Goal: Information Seeking & Learning: Learn about a topic

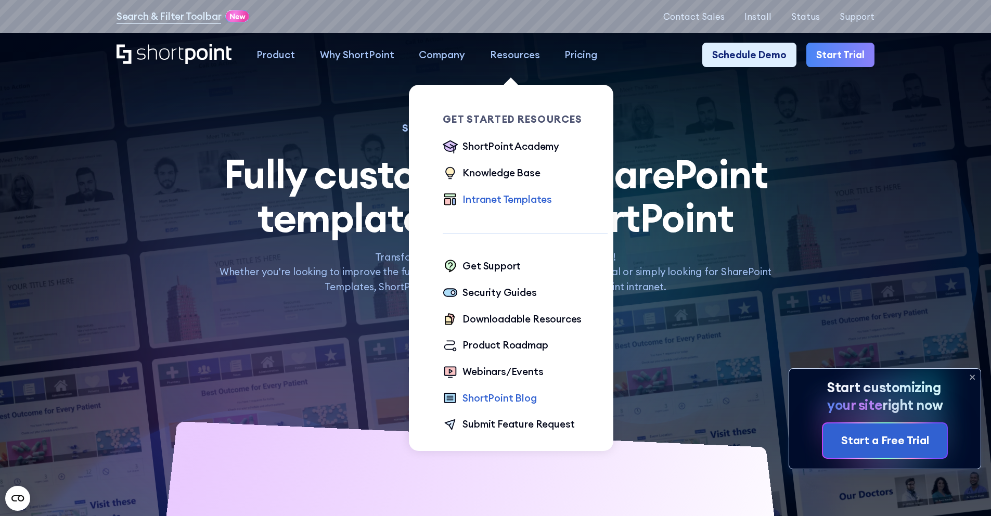
click at [487, 404] on div "ShortPoint Blog" at bounding box center [499, 398] width 74 height 15
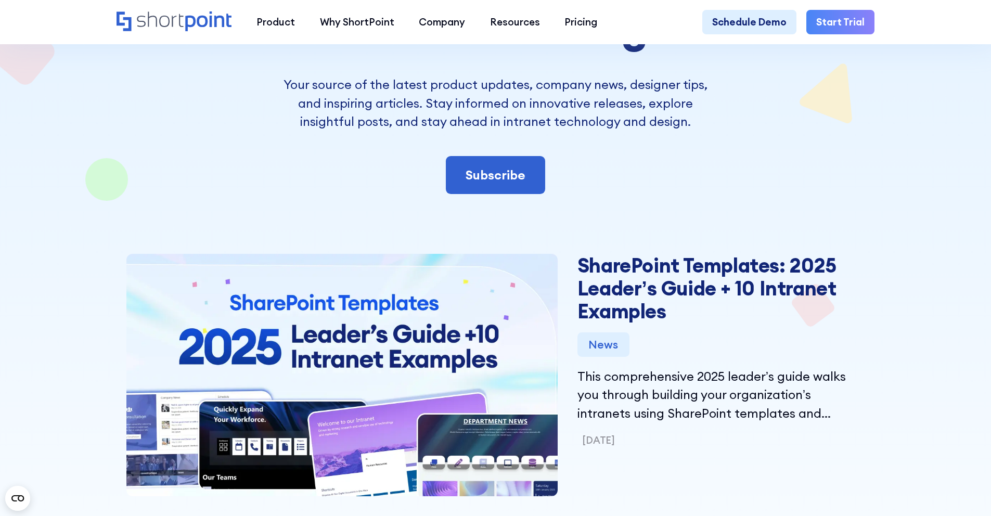
scroll to position [424, 0]
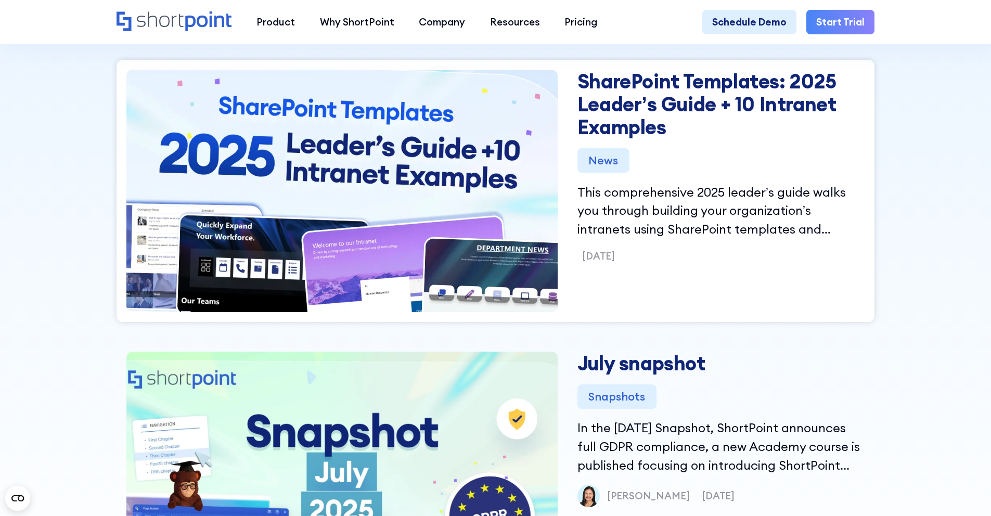
click at [704, 100] on link "SharePoint Templates: 2025 Leader’s Guide + 10 Intranet Examples" at bounding box center [720, 104] width 287 height 69
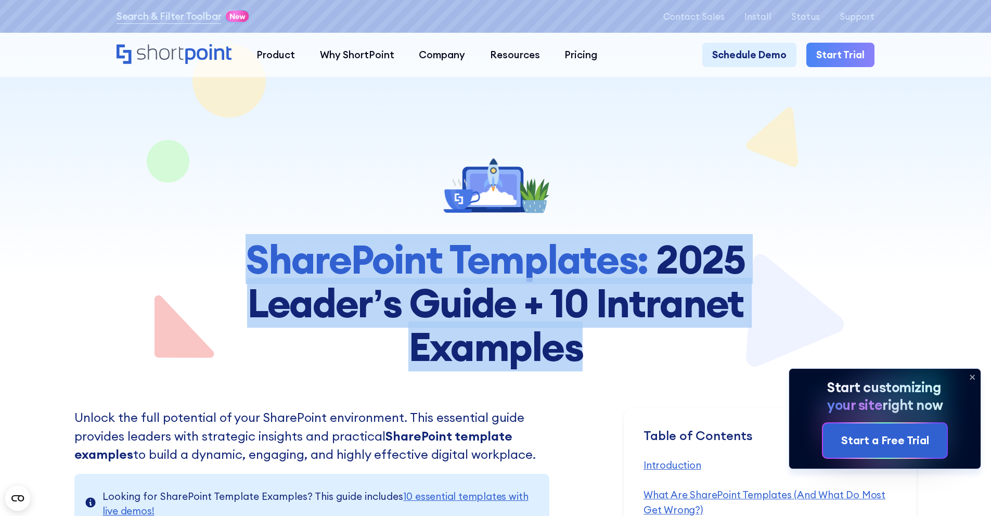
drag, startPoint x: 602, startPoint y: 359, endPoint x: 203, endPoint y: 237, distance: 417.1
click at [203, 237] on div "SharePoint Templates: 2025 Leader’s Guide + 10 Intranet Examples" at bounding box center [495, 259] width 595 height 220
copy h1 "SharePoint Templates: 2025 Leader’s Guide + 10 Intranet Examples"
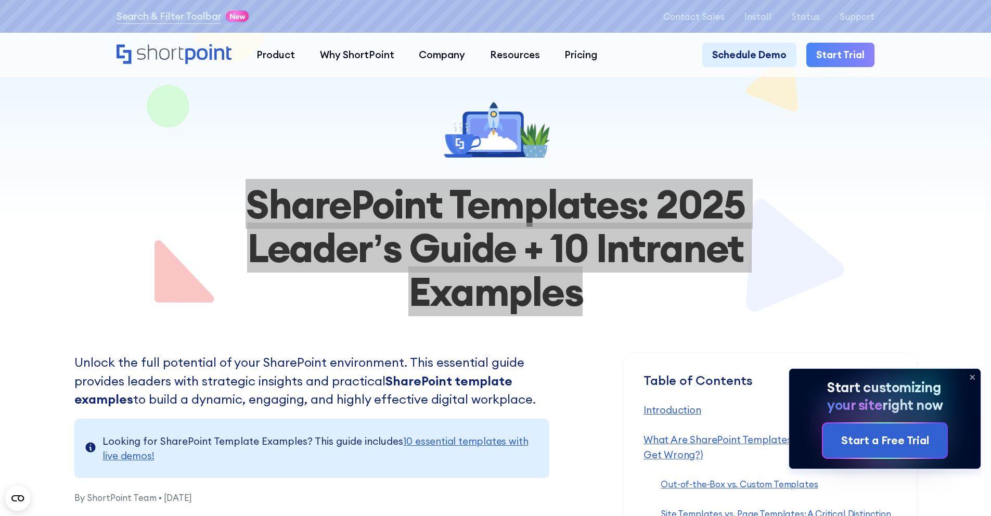
scroll to position [59, 0]
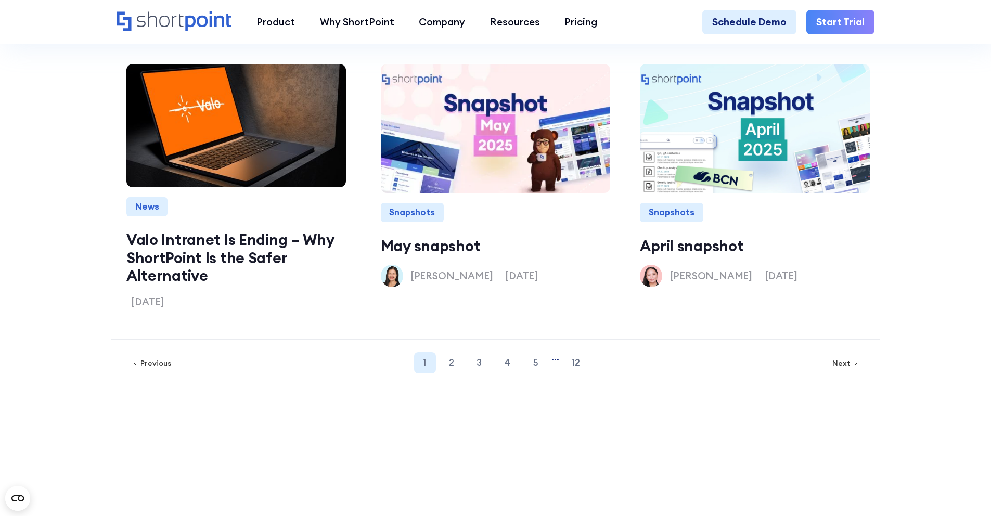
scroll to position [1488, 0]
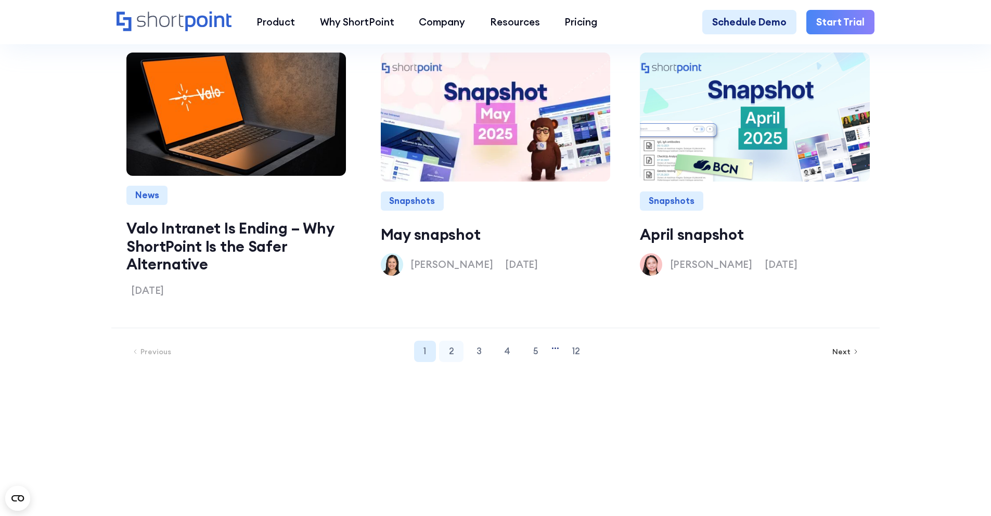
click at [441, 363] on link "2" at bounding box center [451, 352] width 24 height 22
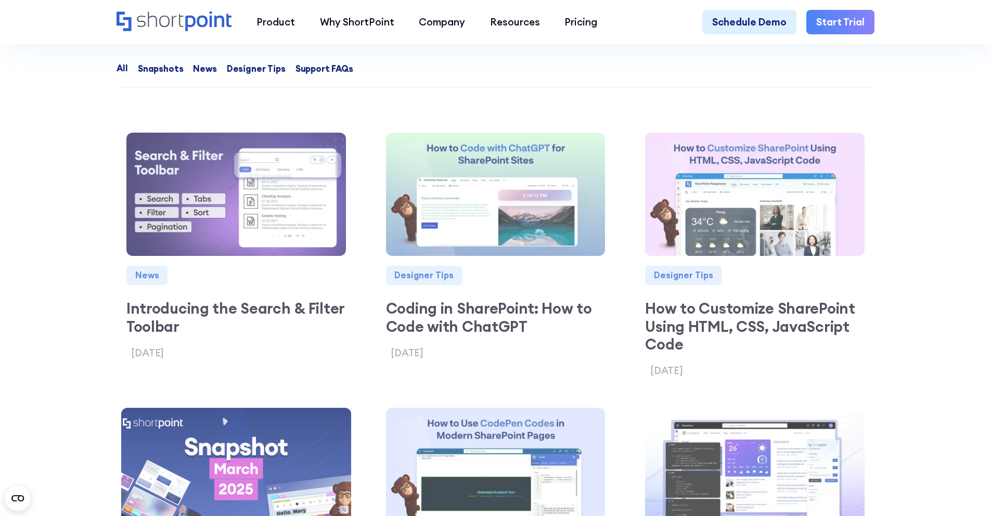
scroll to position [1057, 0]
